Goal: Transaction & Acquisition: Subscribe to service/newsletter

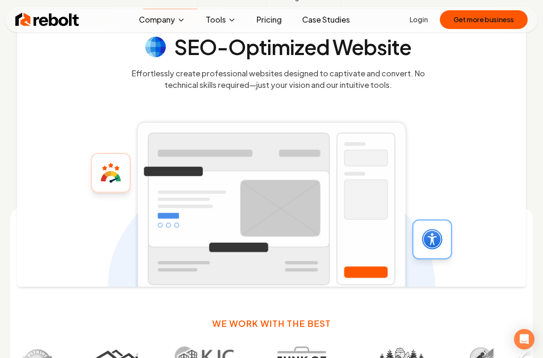
scroll to position [262, 0]
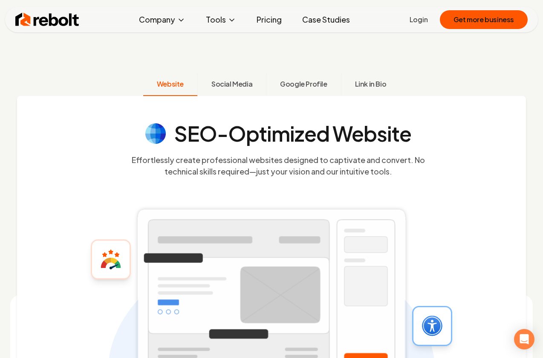
click at [235, 98] on div "SEO-Optimized Website Effortlessly create professional websites designed to cap…" at bounding box center [271, 234] width 509 height 277
click at [244, 87] on span "Social Media" at bounding box center [232, 84] width 41 height 10
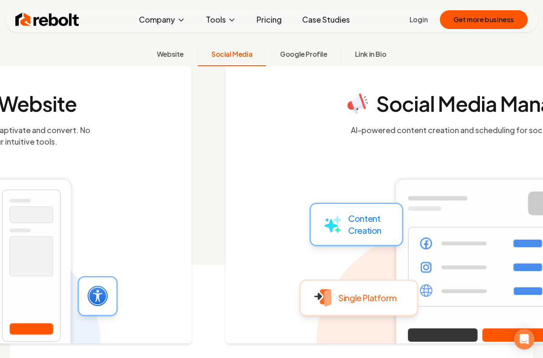
scroll to position [294, 0]
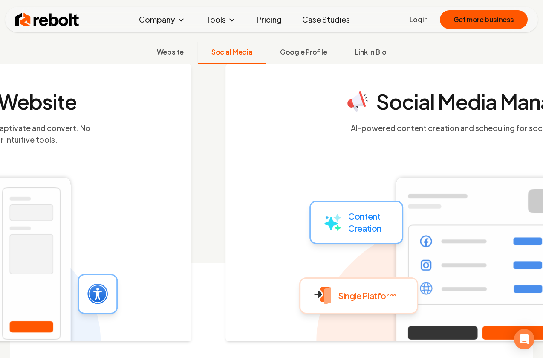
click at [297, 87] on div "Social Media Management AI-powered content creation and scheduling for social m…" at bounding box center [480, 202] width 509 height 277
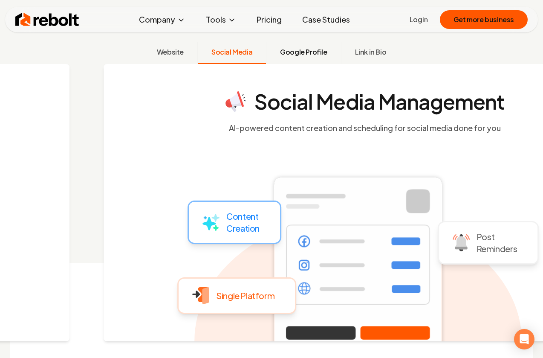
click at [317, 57] on button "Google Profile" at bounding box center [303, 53] width 75 height 22
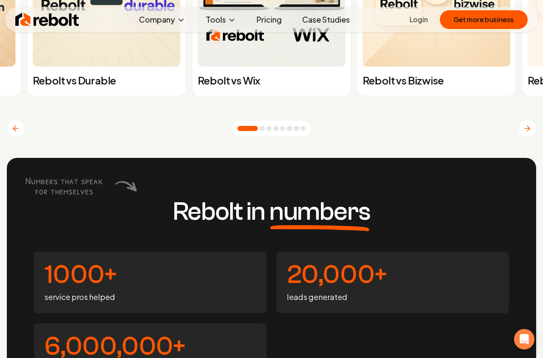
scroll to position [3249, 0]
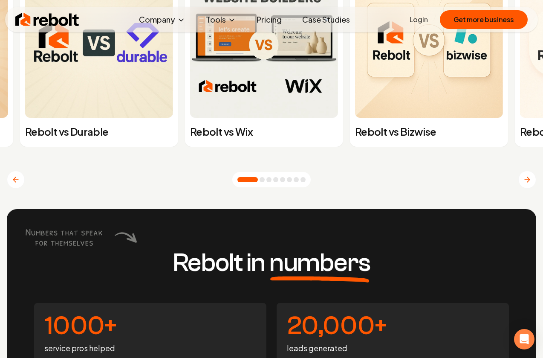
drag, startPoint x: 297, startPoint y: 115, endPoint x: 290, endPoint y: 221, distance: 106.9
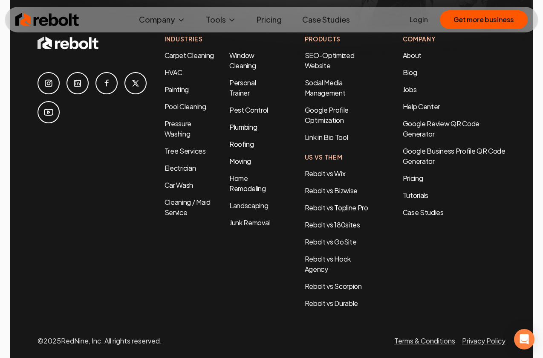
scroll to position [4224, 0]
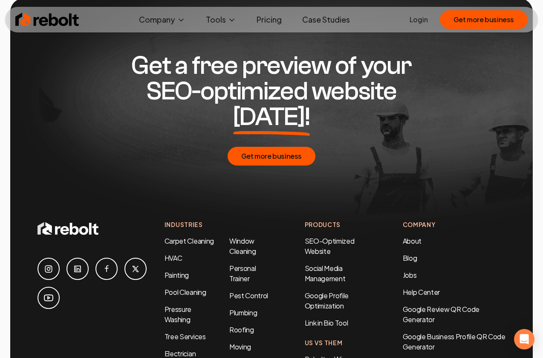
click at [268, 22] on link "Pricing" at bounding box center [269, 19] width 39 height 17
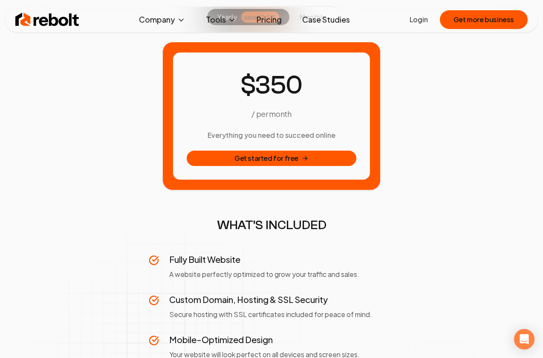
scroll to position [32, 0]
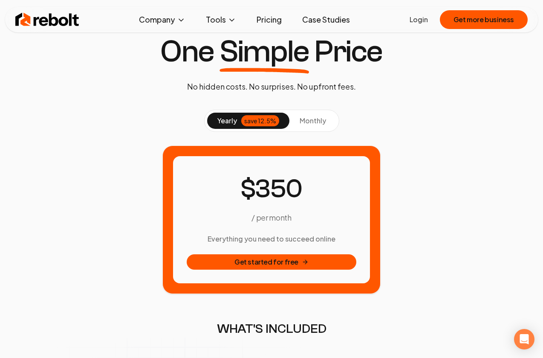
click at [295, 124] on button "monthly" at bounding box center [313, 121] width 47 height 16
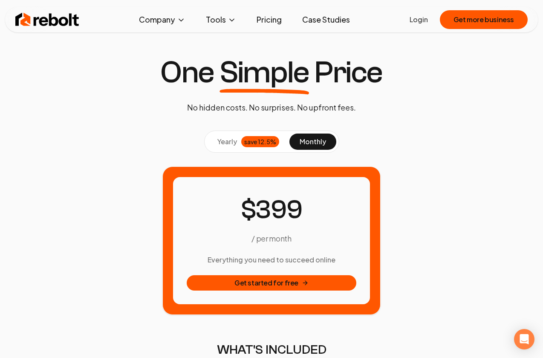
scroll to position [9, 0]
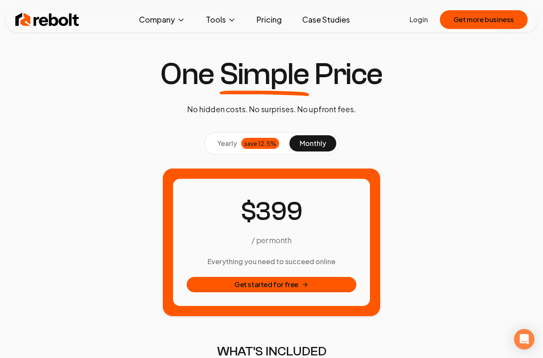
click at [127, 173] on div "/ per month Everything you need to succeed online Get started for free" at bounding box center [272, 242] width 530 height 148
